Goal: Navigation & Orientation: Find specific page/section

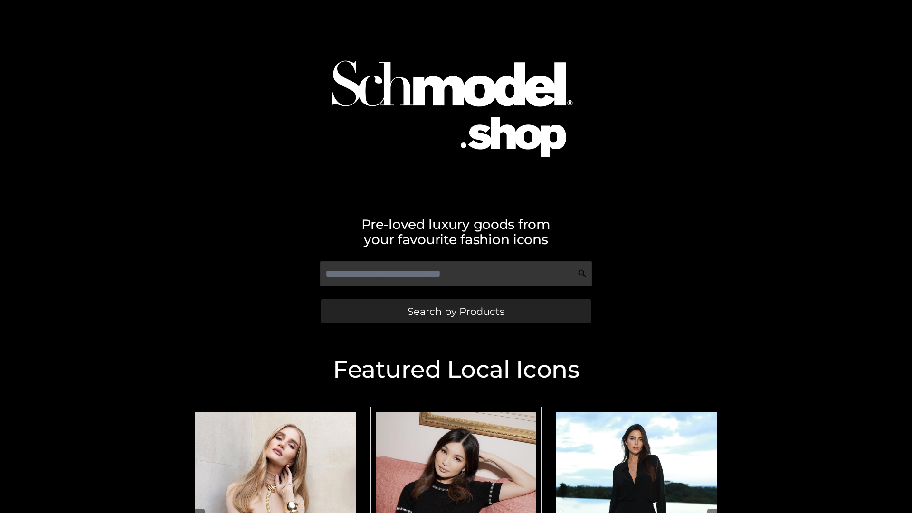
click at [455, 311] on span "Search by Products" at bounding box center [455, 311] width 97 height 10
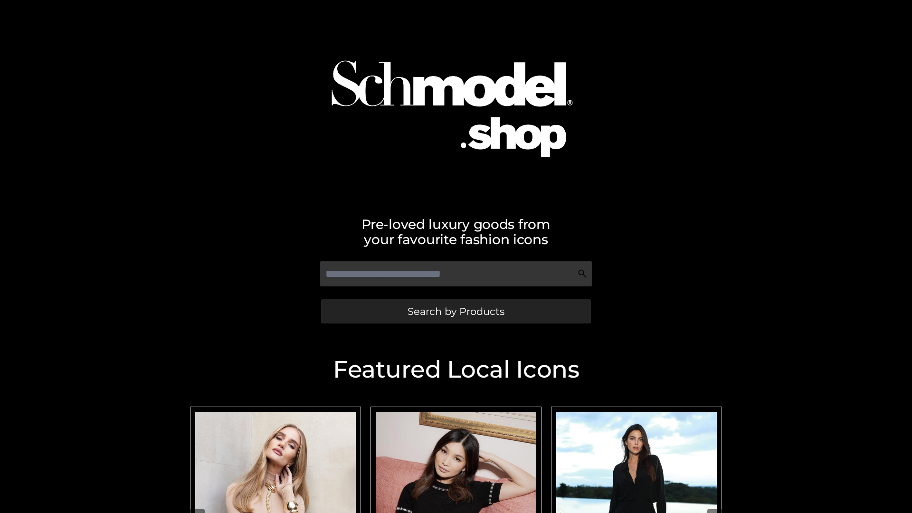
click at [455, 311] on span "Search by Products" at bounding box center [455, 311] width 97 height 10
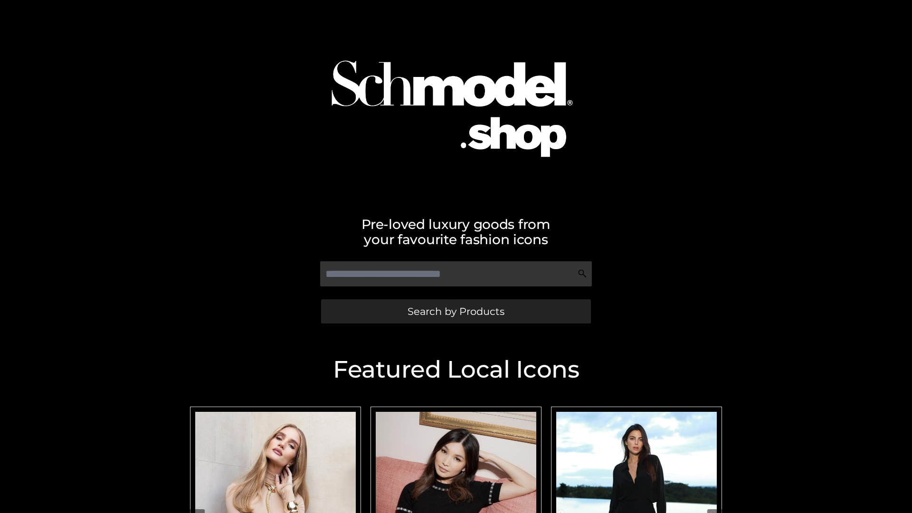
click at [455, 311] on span "Search by Products" at bounding box center [455, 311] width 97 height 10
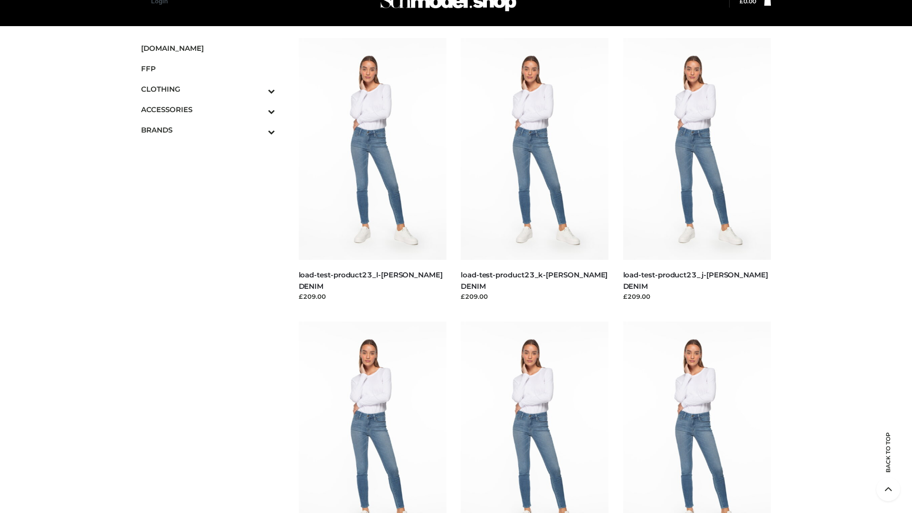
scroll to position [1089, 0]
